Goal: Information Seeking & Learning: Learn about a topic

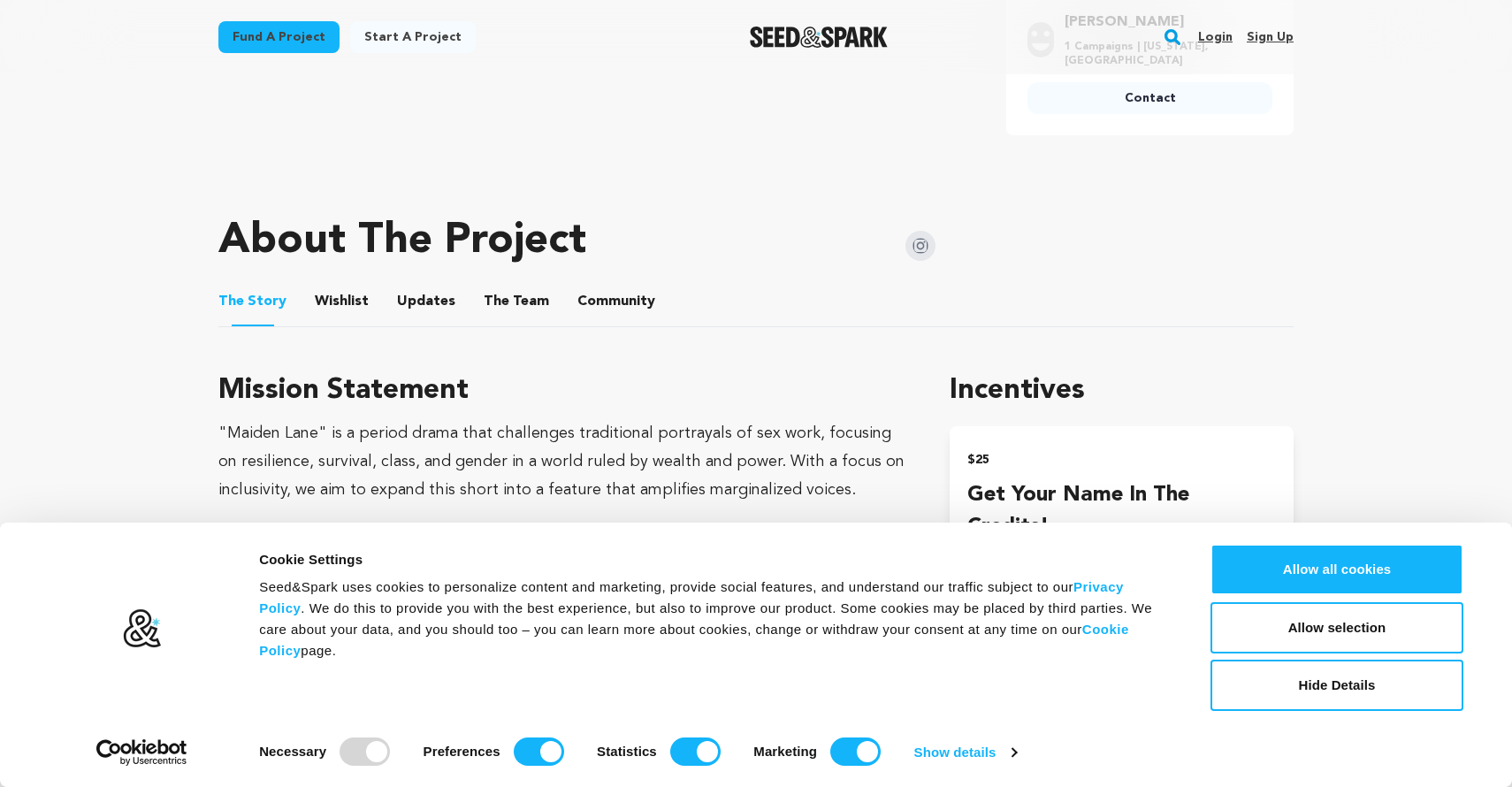
scroll to position [713, 0]
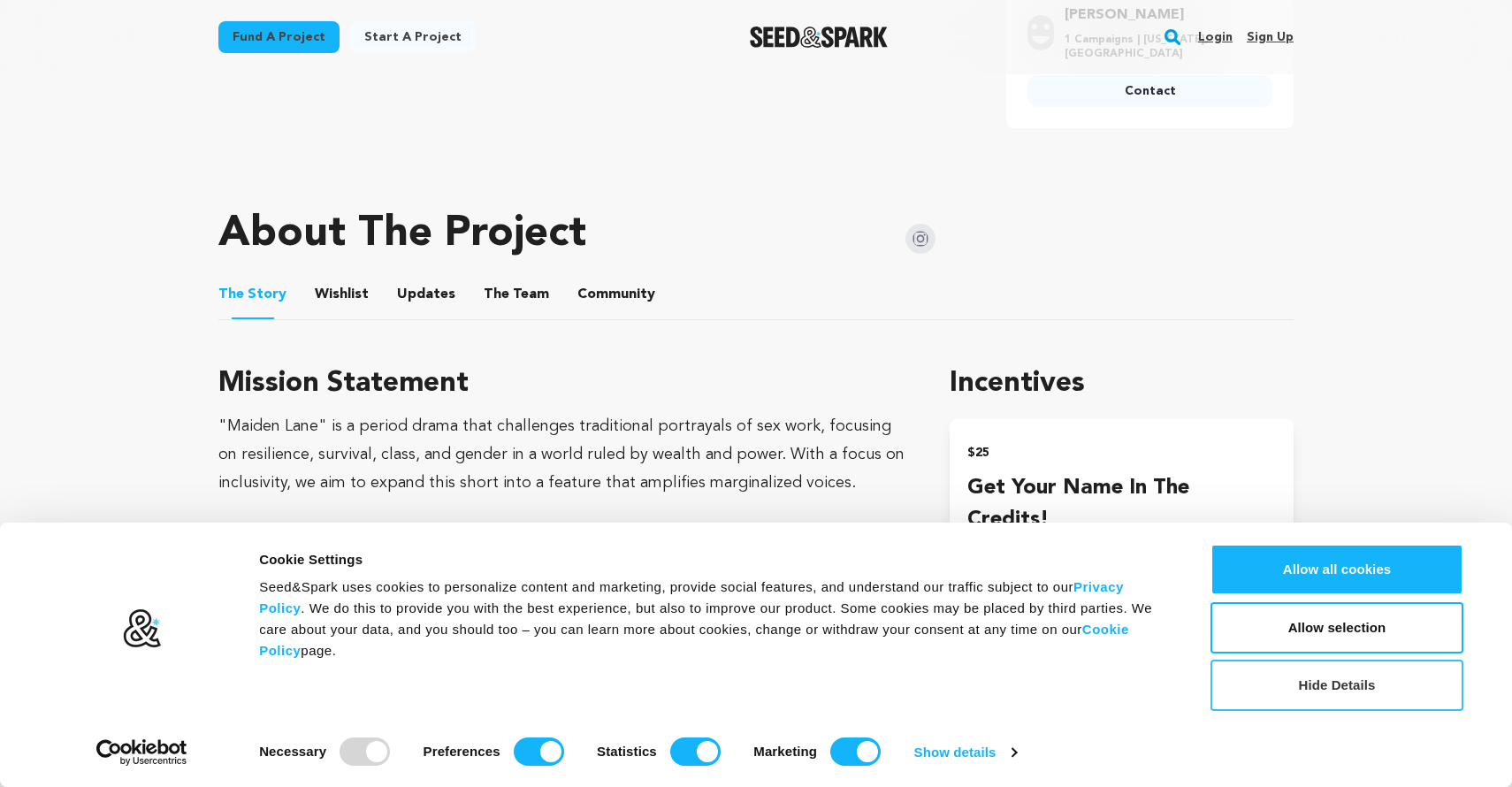
click at [1342, 680] on button "Hide Details" at bounding box center [1336, 685] width 253 height 52
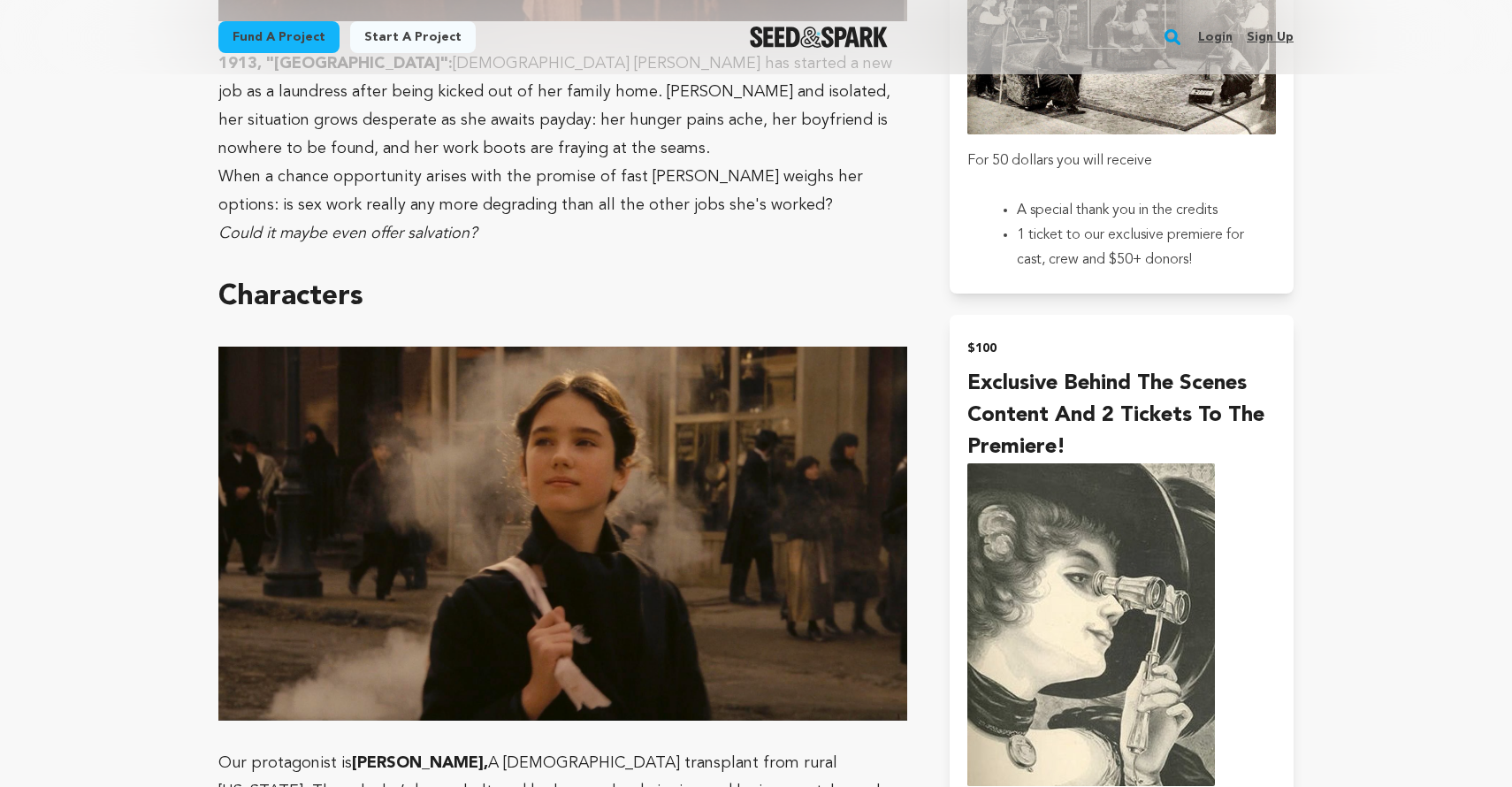
scroll to position [1974, 0]
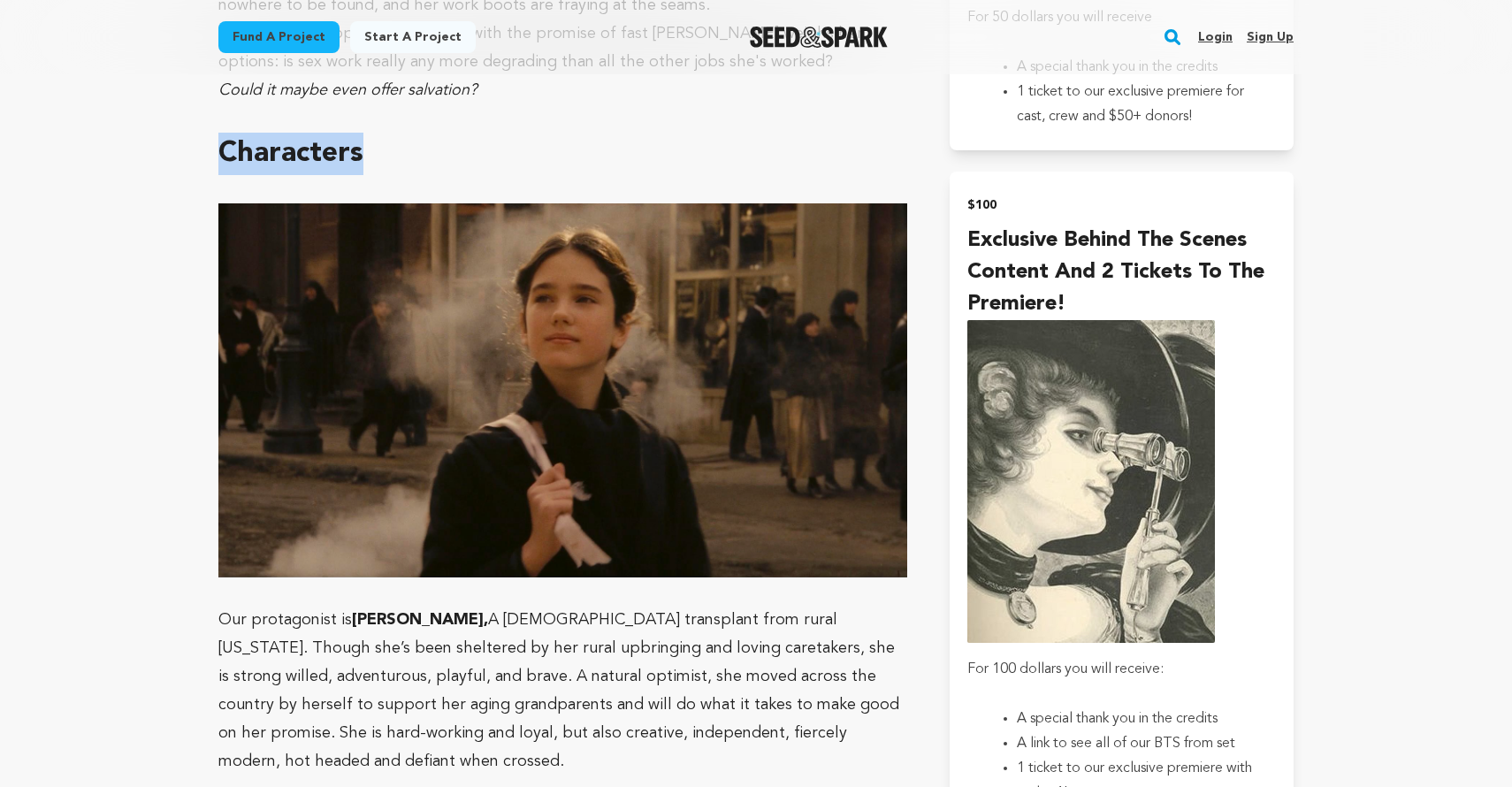
drag, startPoint x: 224, startPoint y: 151, endPoint x: 377, endPoint y: 156, distance: 153.1
click at [377, 157] on h1 "Characters" at bounding box center [563, 153] width 689 height 42
click at [291, 145] on strong "Characters" at bounding box center [291, 153] width 145 height 28
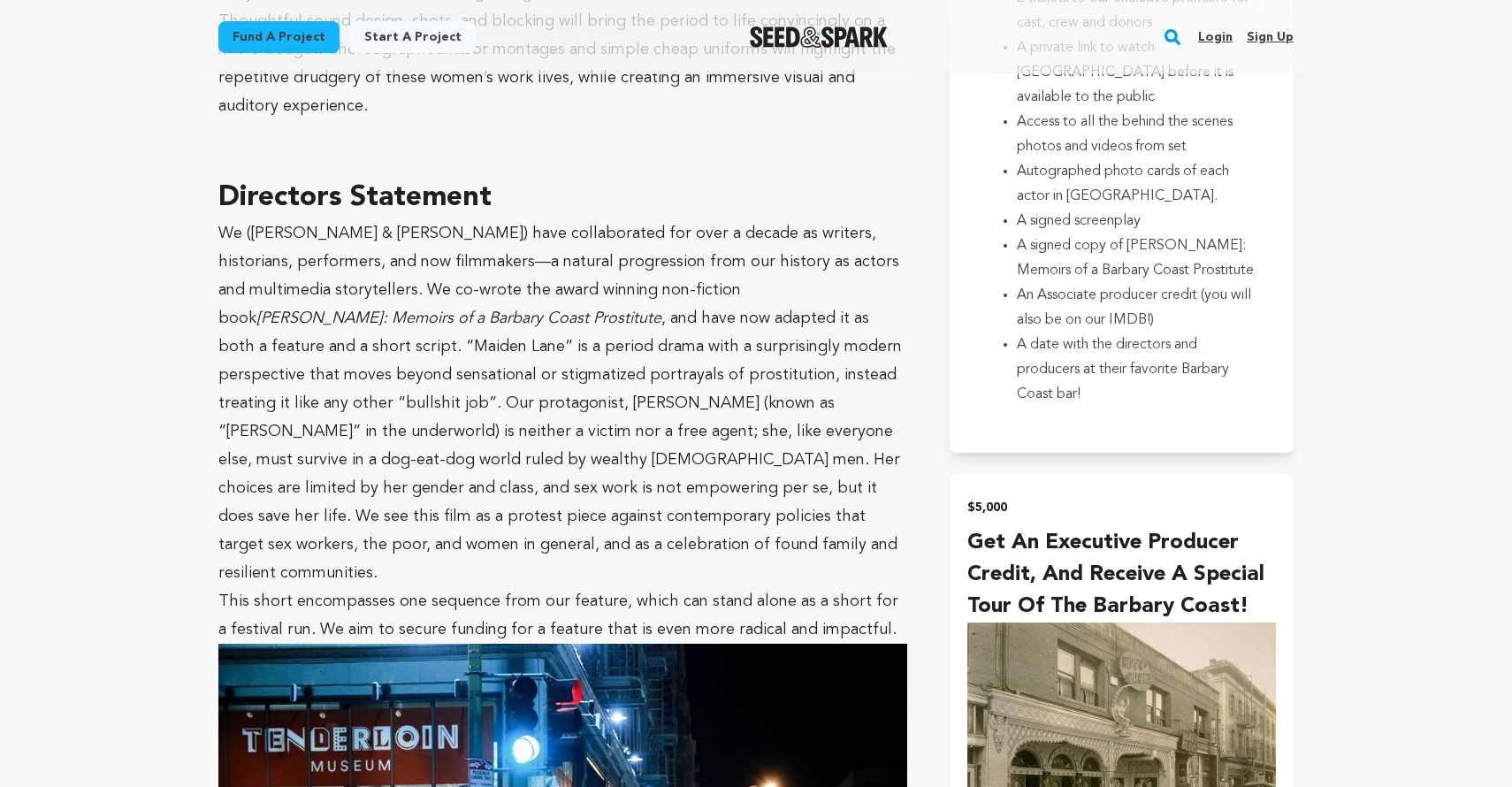
scroll to position [6058, 0]
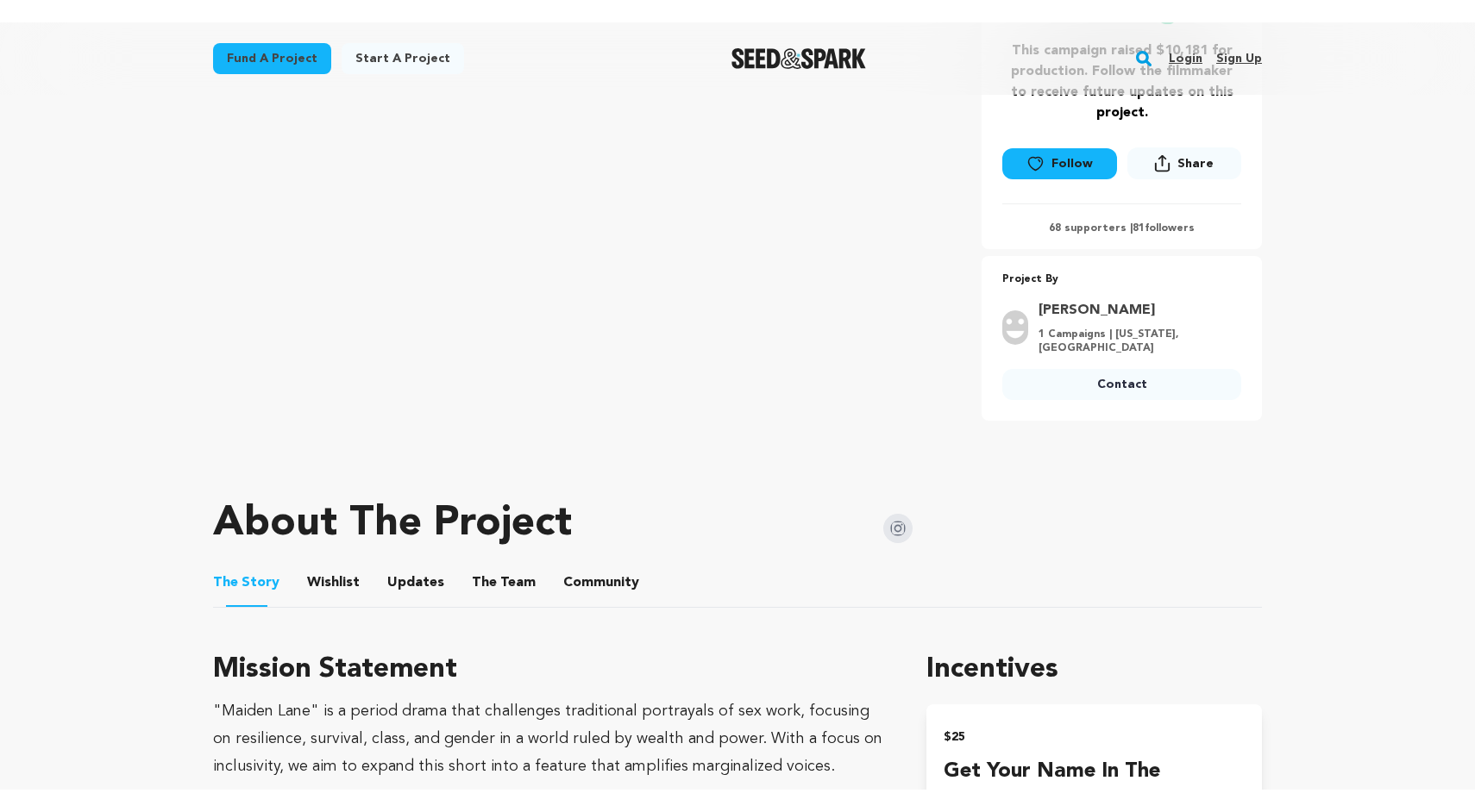
scroll to position [128, 0]
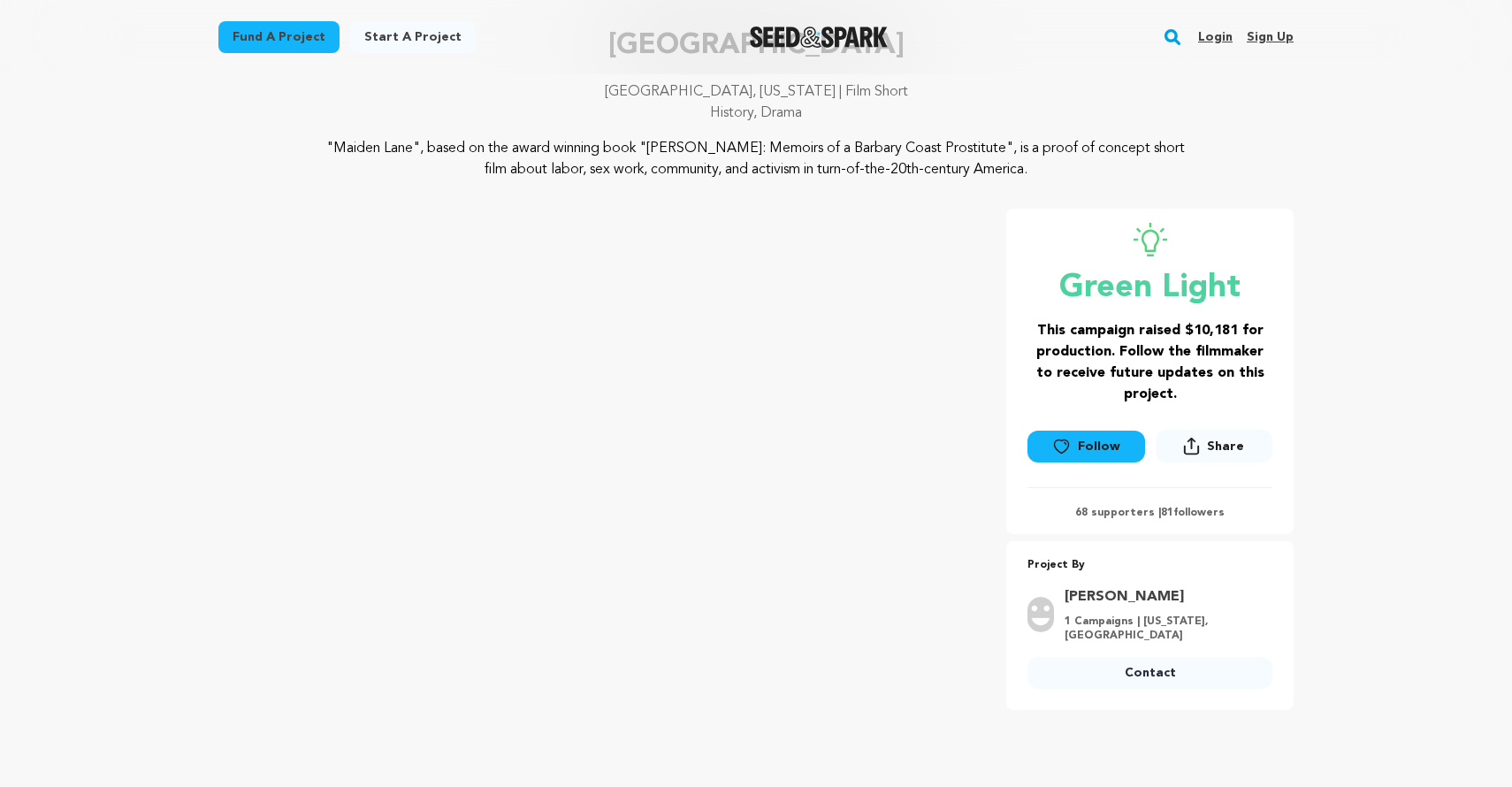
click at [1190, 325] on h3 "This campaign raised $10,181 for production. Follow the filmmaker to receive fu…" at bounding box center [1150, 362] width 245 height 85
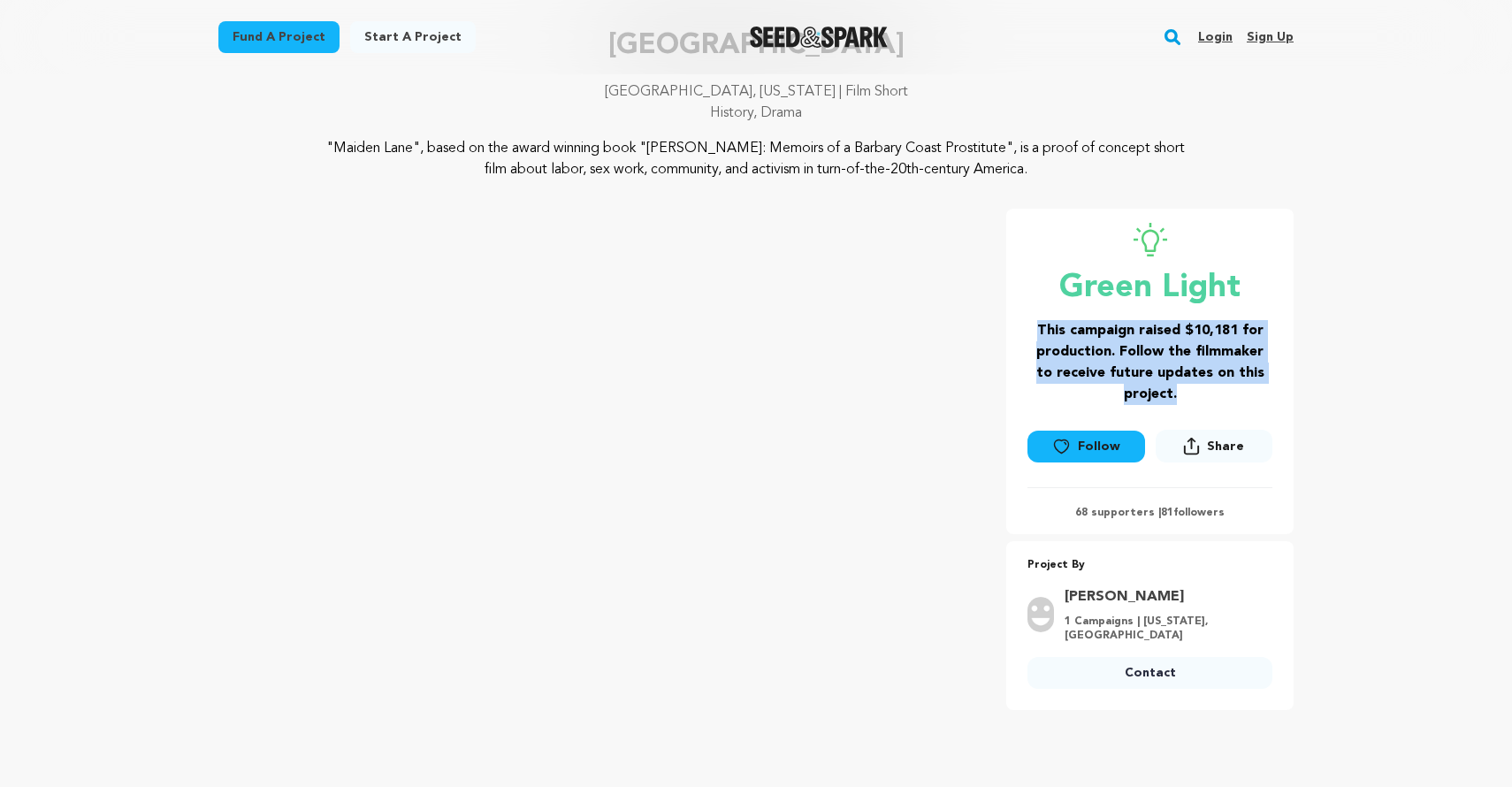
click at [1190, 325] on h3 "This campaign raised $10,181 for production. Follow the filmmaker to receive fu…" at bounding box center [1150, 362] width 245 height 85
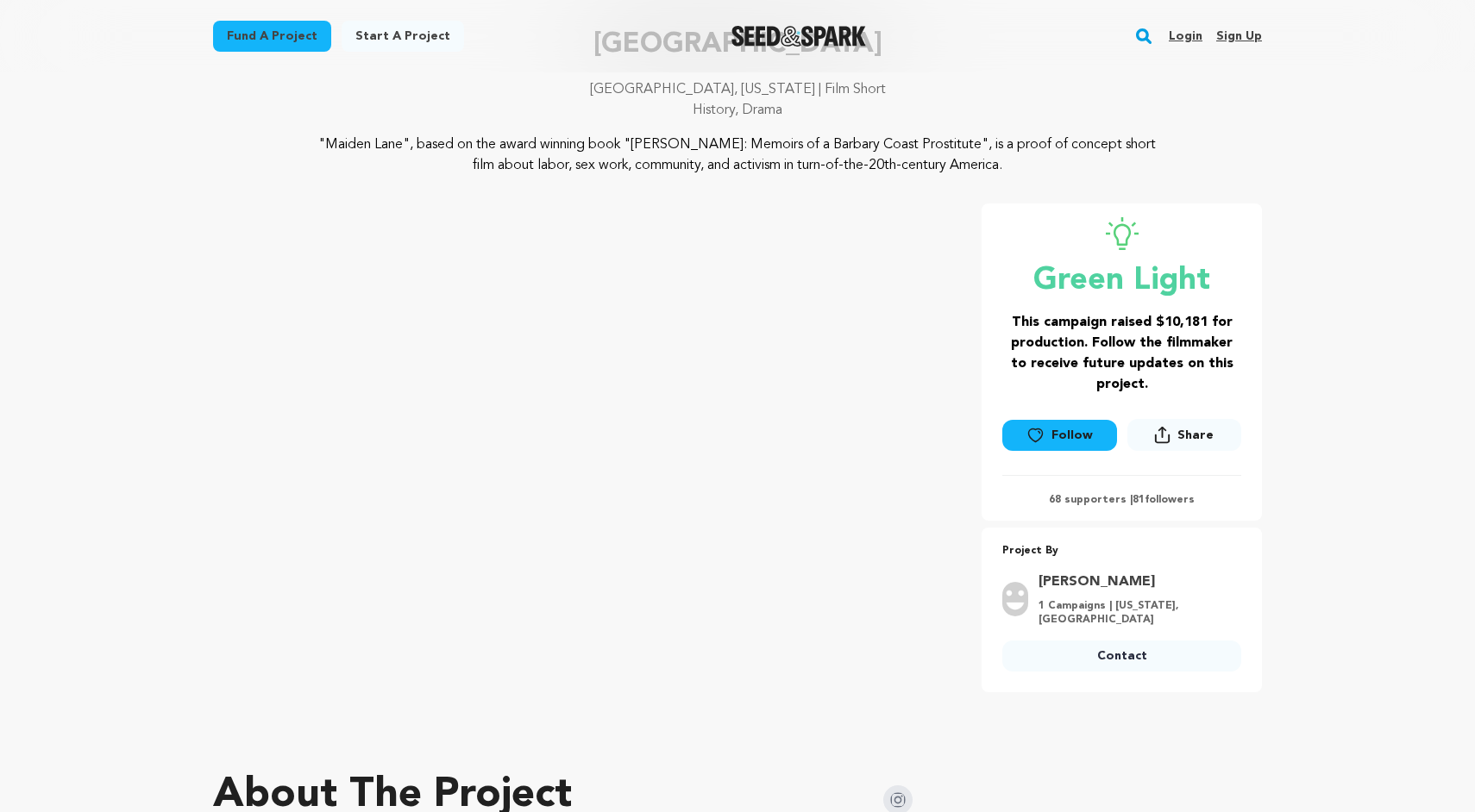
click at [1005, 81] on p "[GEOGRAPHIC_DATA], [US_STATE] | Film Short" at bounding box center [738, 89] width 1049 height 21
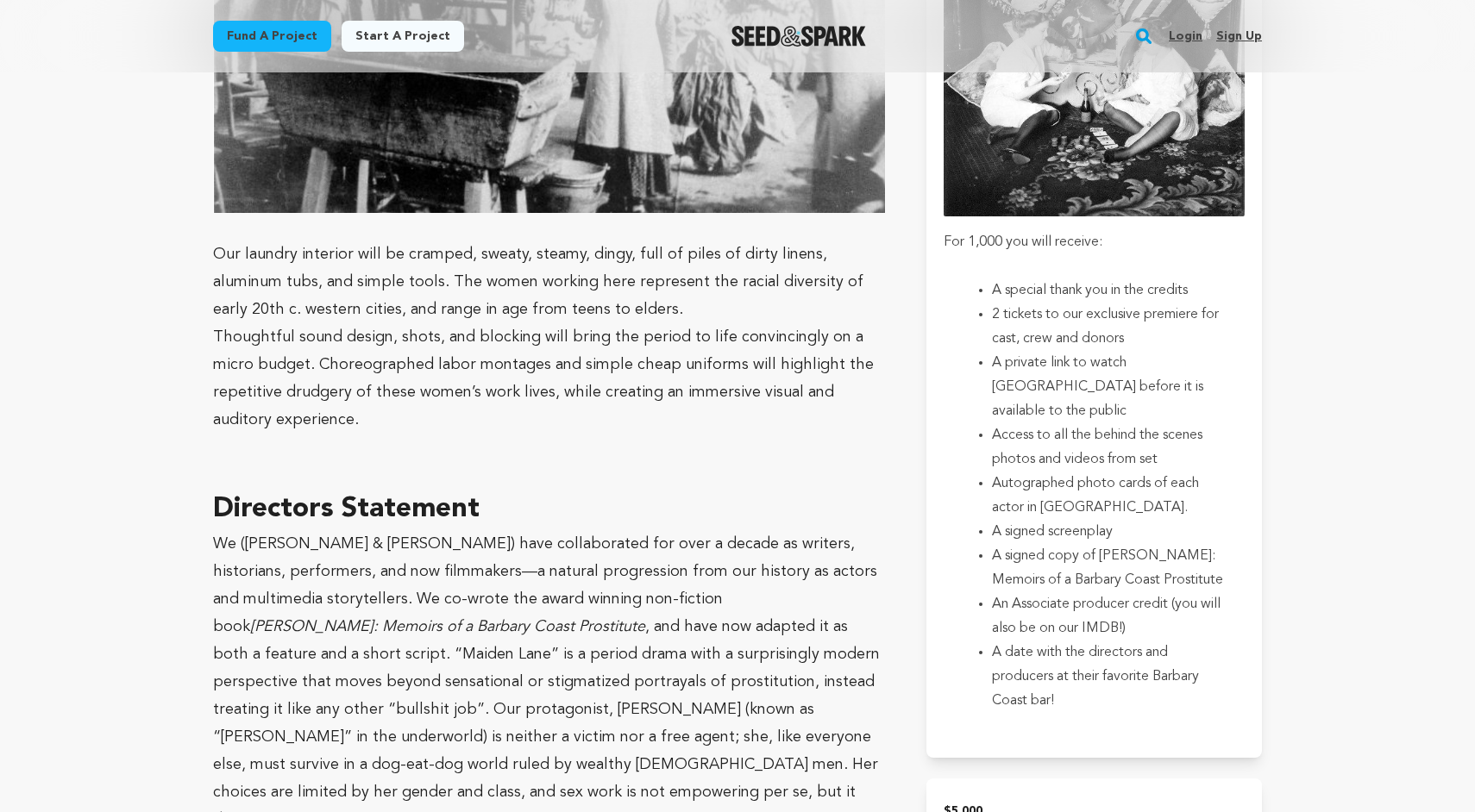
scroll to position [5761, 0]
